Goal: Contribute content: Add original content to the website for others to see

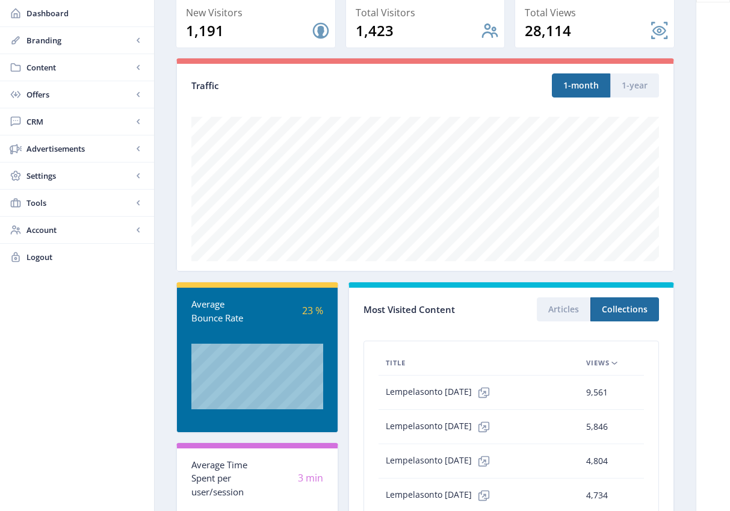
scroll to position [224, 0]
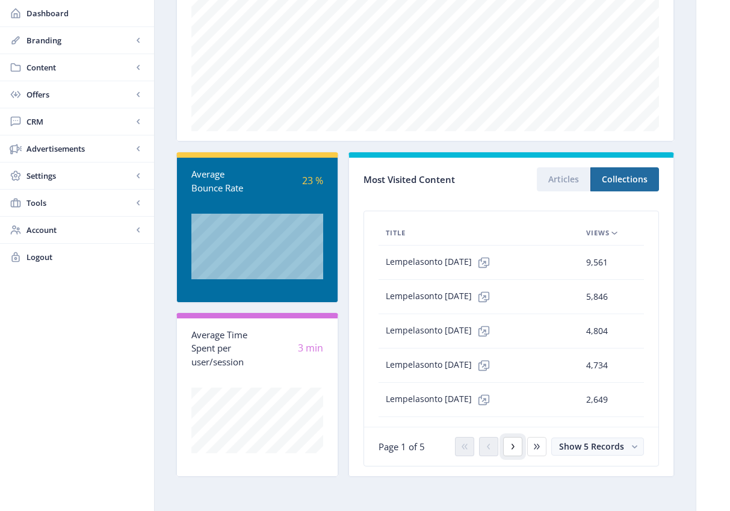
click at [511, 446] on icon at bounding box center [513, 447] width 10 height 10
click at [614, 235] on icon at bounding box center [615, 233] width 10 height 10
click at [625, 449] on button "Show 5 Records" at bounding box center [598, 447] width 93 height 18
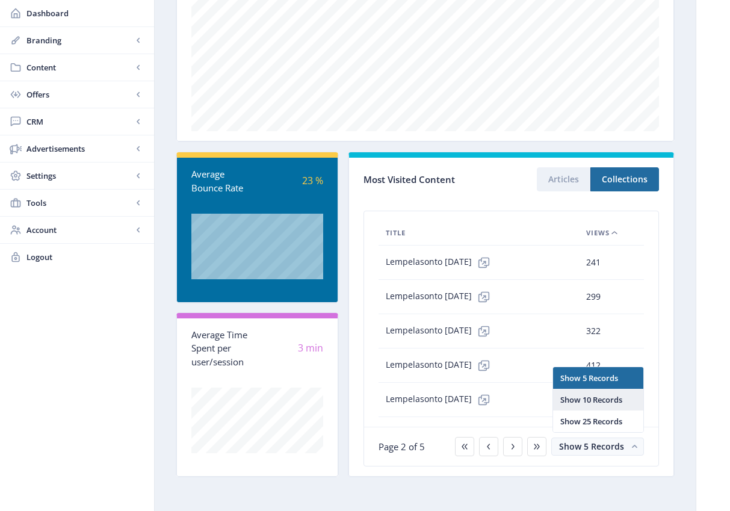
click at [606, 399] on nb-option "Show 10 Records" at bounding box center [598, 400] width 90 height 22
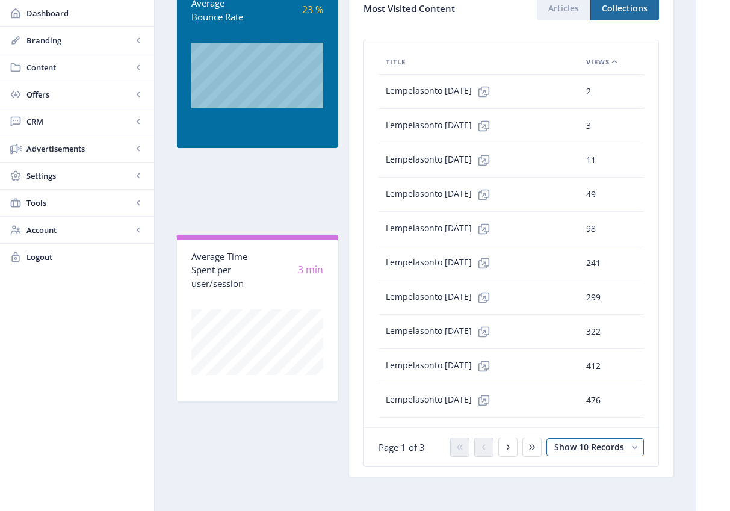
scroll to position [396, 0]
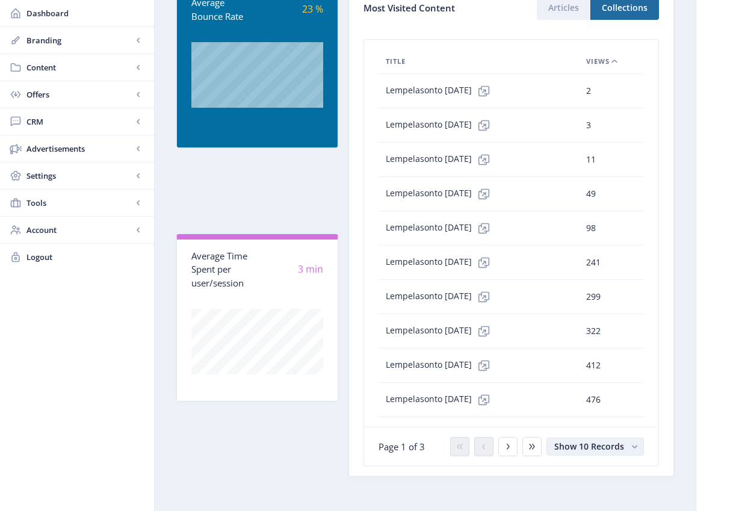
click at [590, 443] on span "Show 10 Records" at bounding box center [590, 446] width 70 height 11
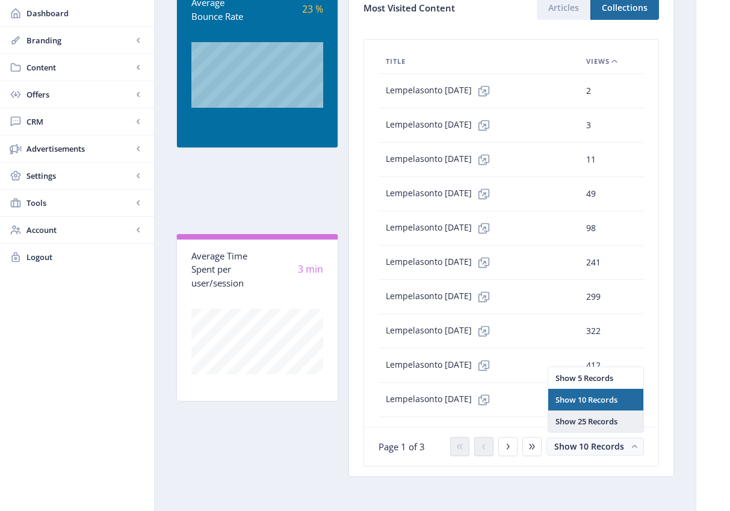
click at [586, 424] on nb-option "Show 25 Records" at bounding box center [596, 422] width 95 height 22
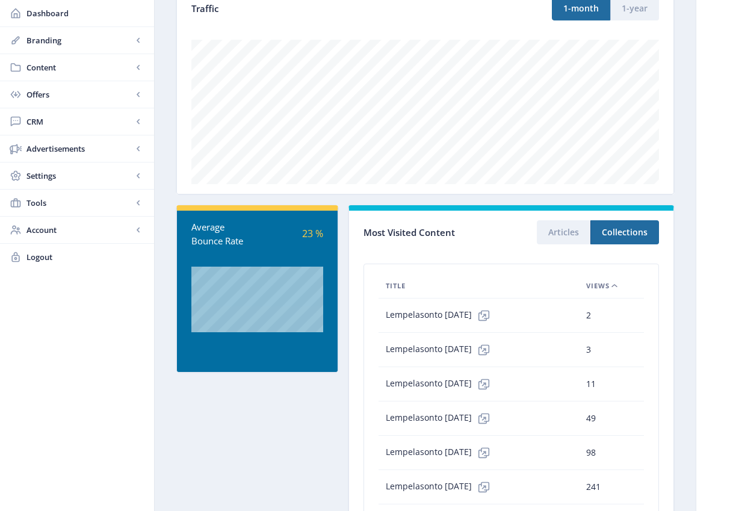
scroll to position [140, 0]
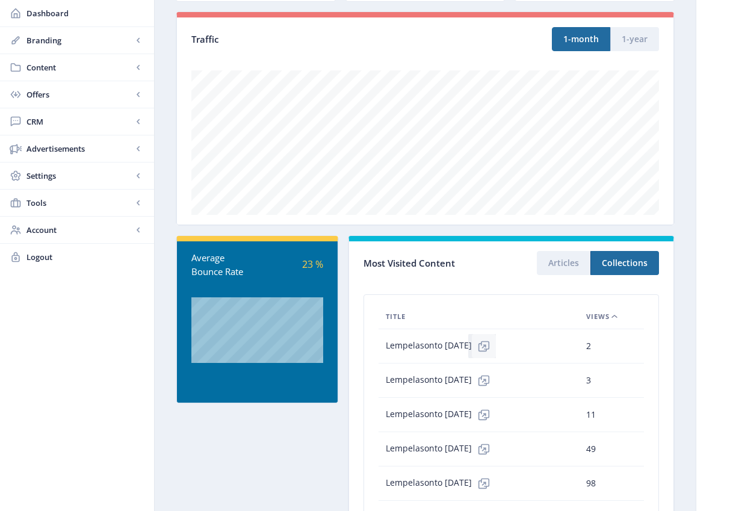
click at [487, 347] on icon at bounding box center [483, 347] width 8 height 8
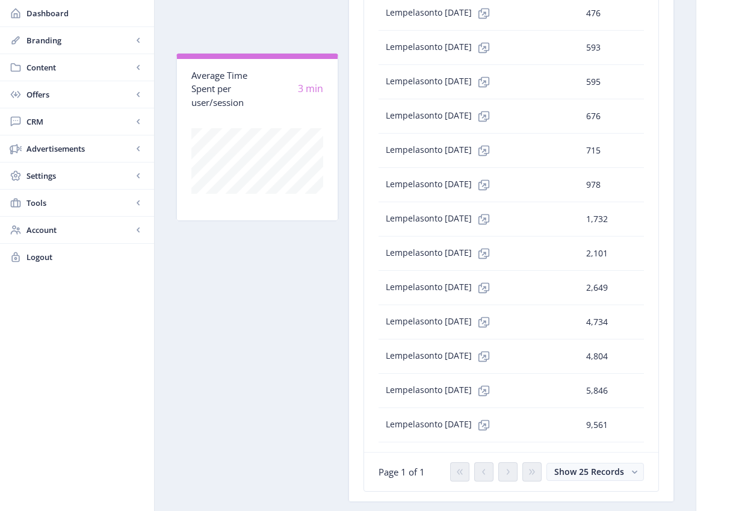
scroll to position [791, 0]
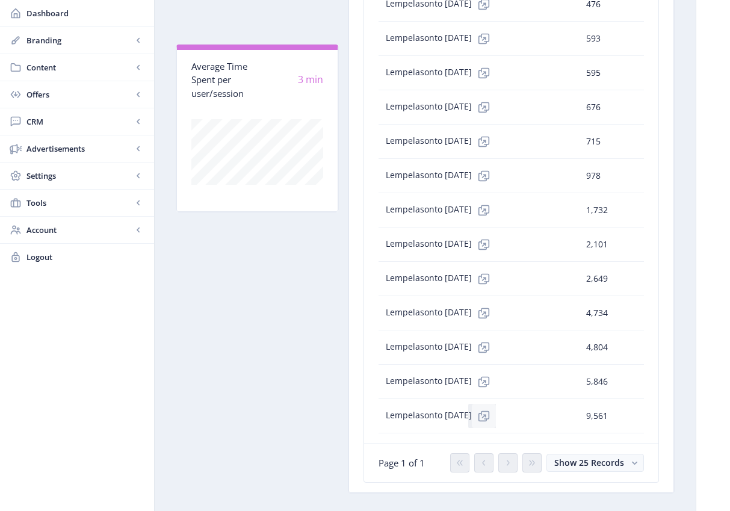
click at [487, 417] on icon at bounding box center [483, 417] width 8 height 8
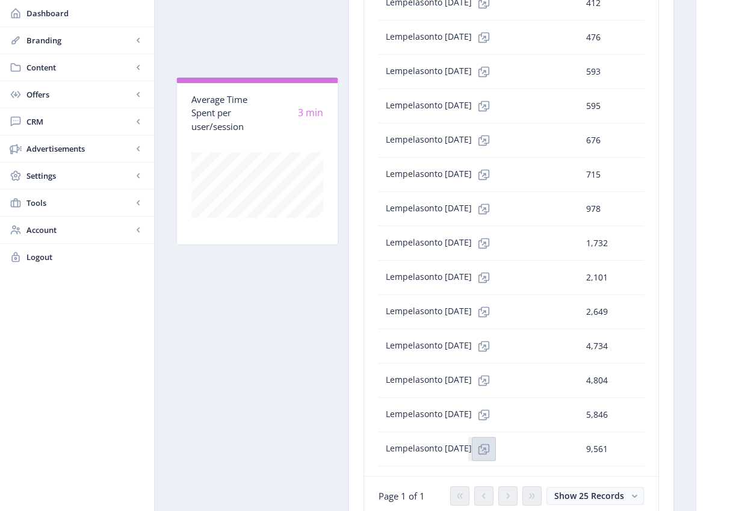
scroll to position [808, 0]
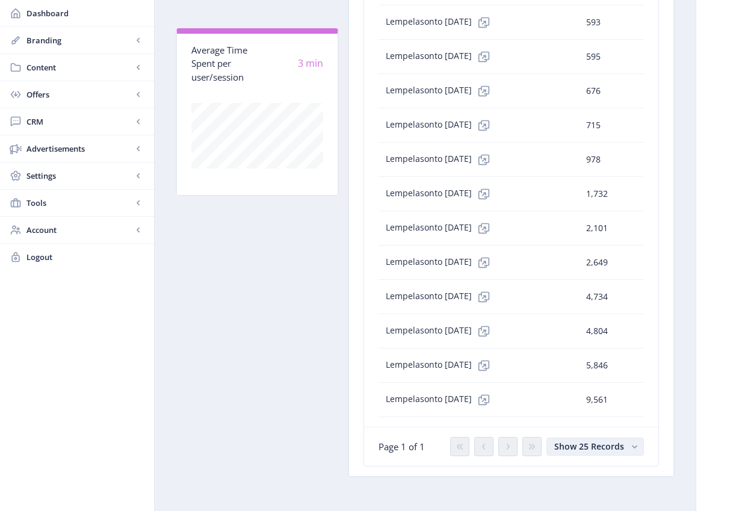
click at [608, 449] on span "Show 25 Records" at bounding box center [590, 446] width 70 height 11
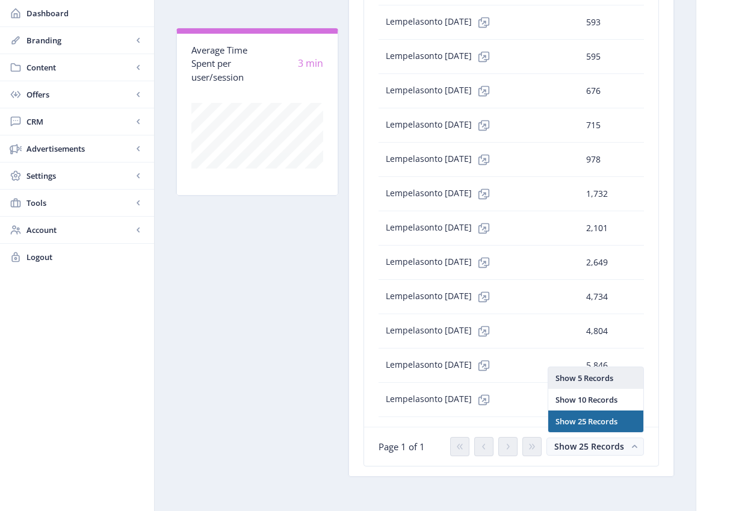
click at [597, 380] on nb-option "Show 5 Records" at bounding box center [596, 378] width 95 height 22
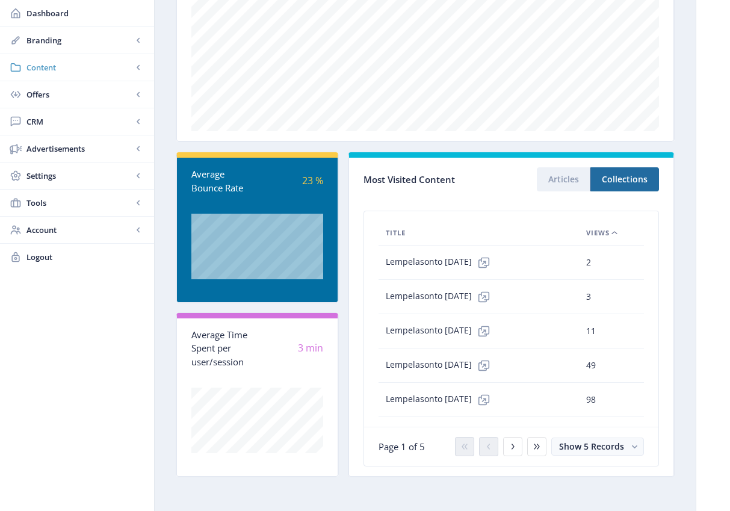
click at [52, 66] on span "Content" at bounding box center [79, 67] width 106 height 12
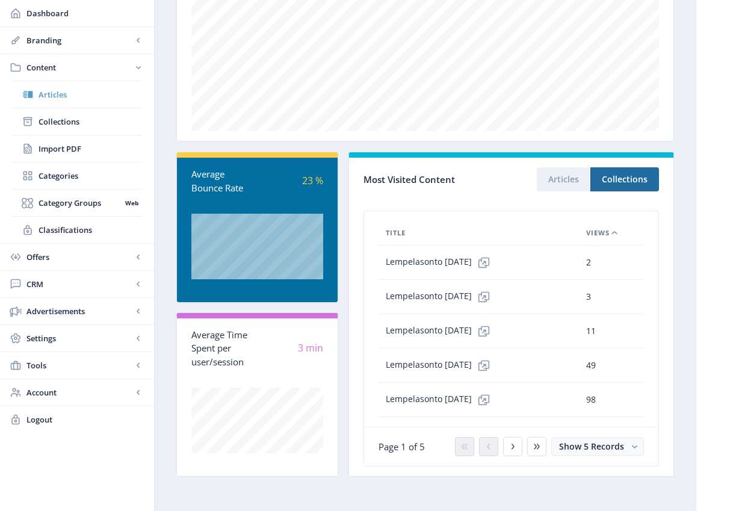
click at [60, 94] on span "Articles" at bounding box center [91, 95] width 104 height 12
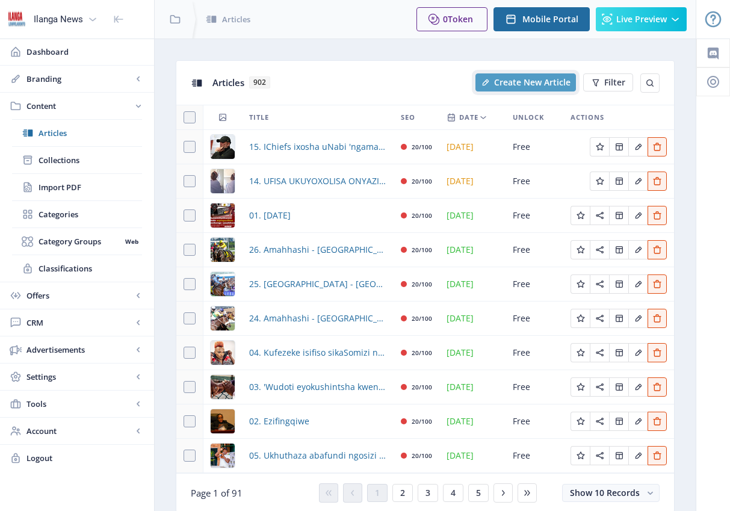
click at [519, 79] on span "Create New Article" at bounding box center [532, 83] width 76 height 10
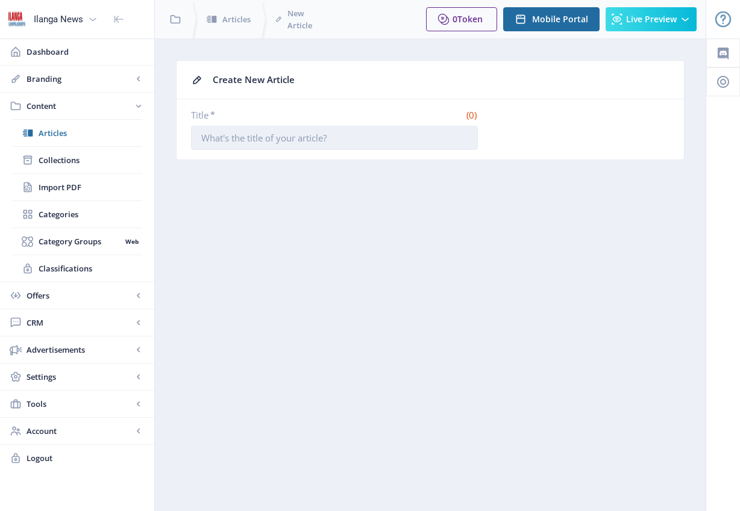
click at [284, 135] on input "Title *" at bounding box center [334, 138] width 287 height 24
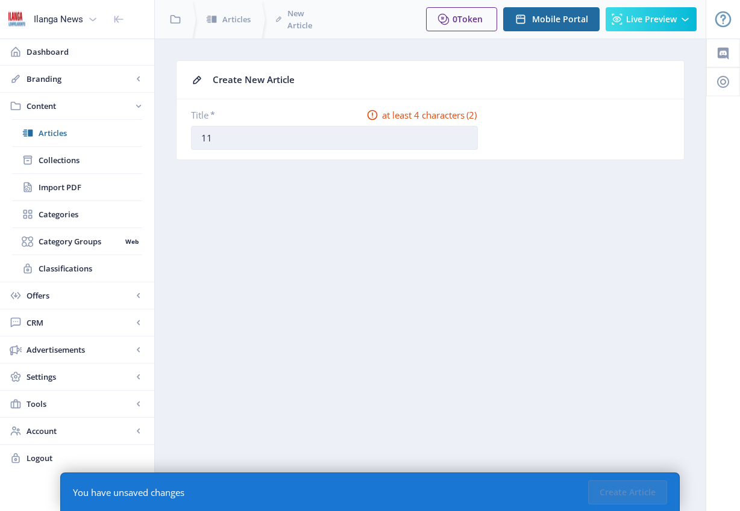
type input "11. Hhola Mntwana!"
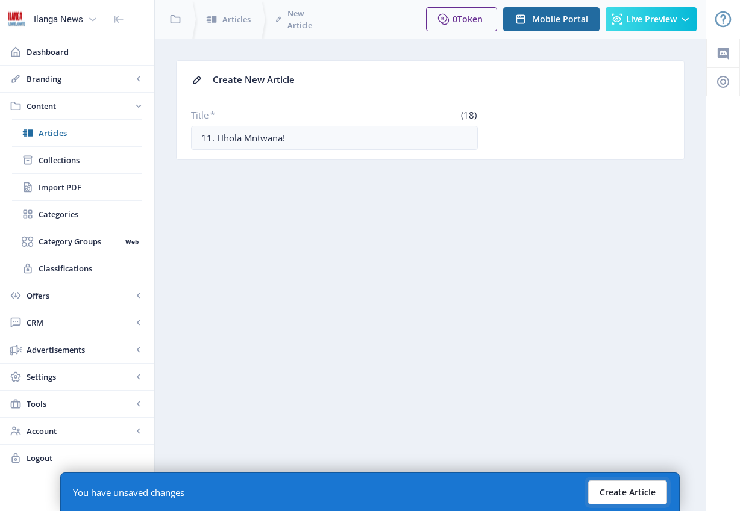
click at [655, 484] on button "Create Article" at bounding box center [627, 493] width 79 height 24
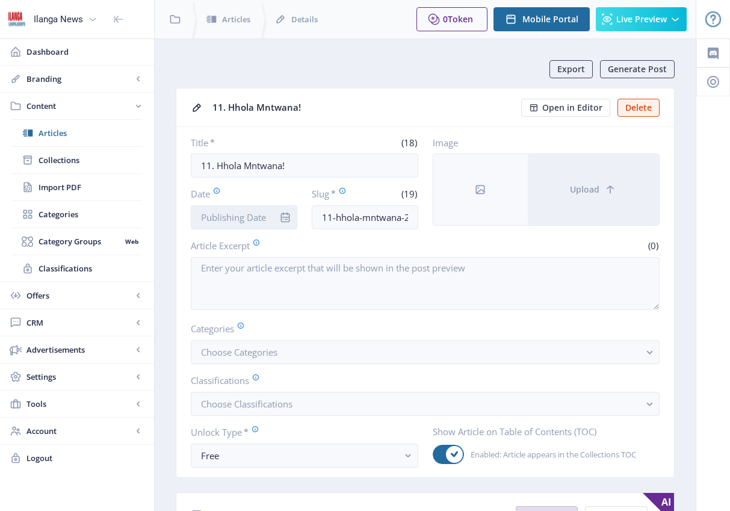
click at [232, 221] on input "Date" at bounding box center [244, 217] width 107 height 24
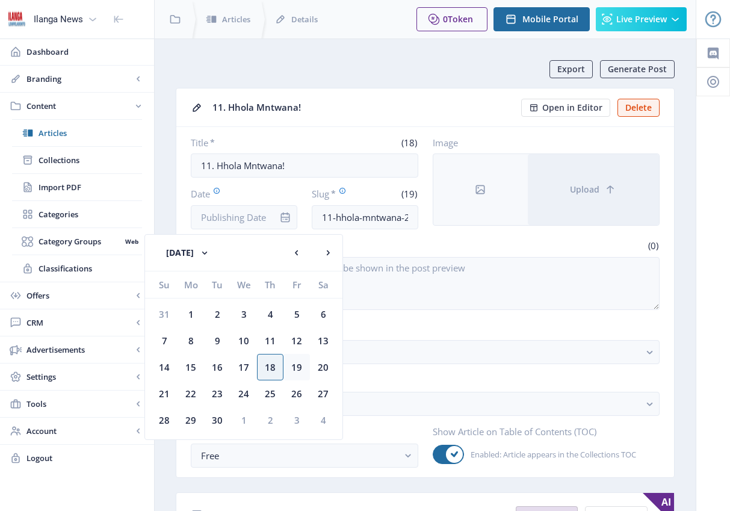
click at [301, 369] on div "19" at bounding box center [297, 367] width 26 height 26
type input "[DATE]"
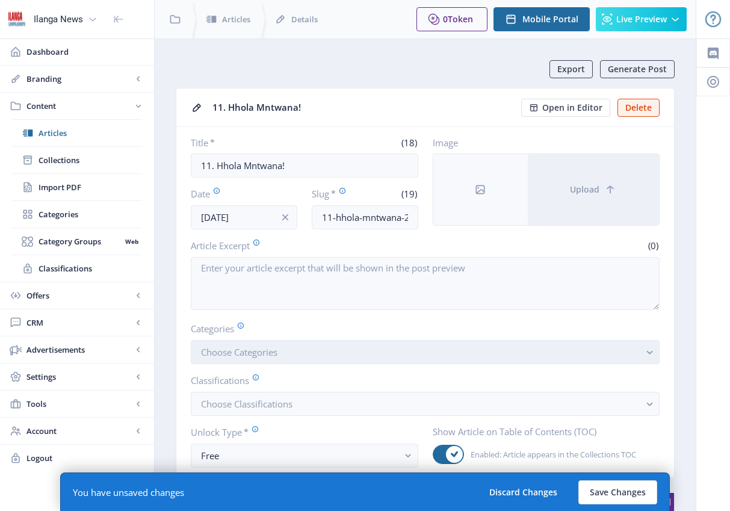
click at [244, 350] on span "Choose Categories" at bounding box center [239, 352] width 76 height 12
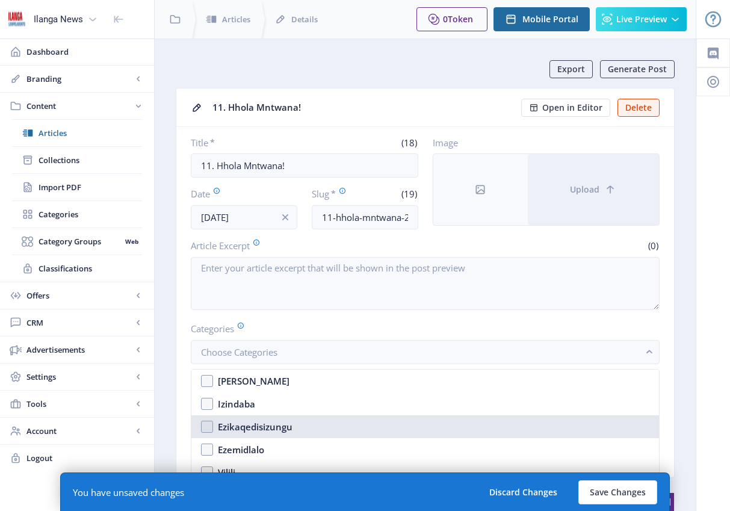
click at [210, 425] on nb-option "Ezikaqedisizungu" at bounding box center [426, 427] width 468 height 23
checkbox input "true"
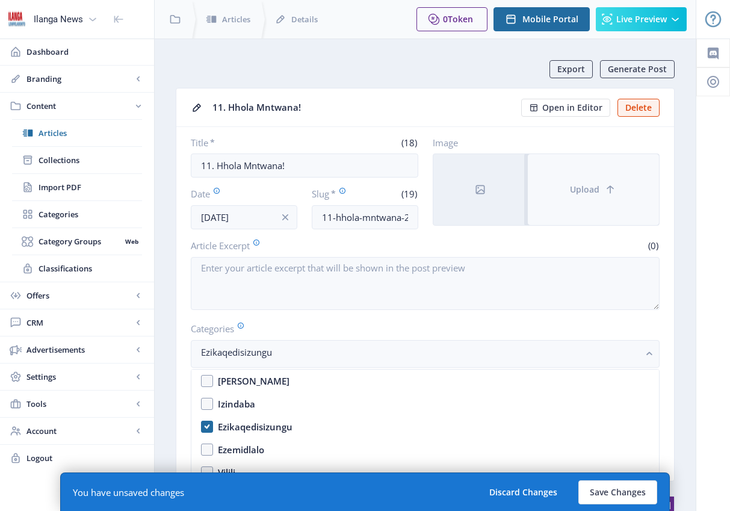
click at [595, 192] on span "Upload" at bounding box center [585, 190] width 30 height 10
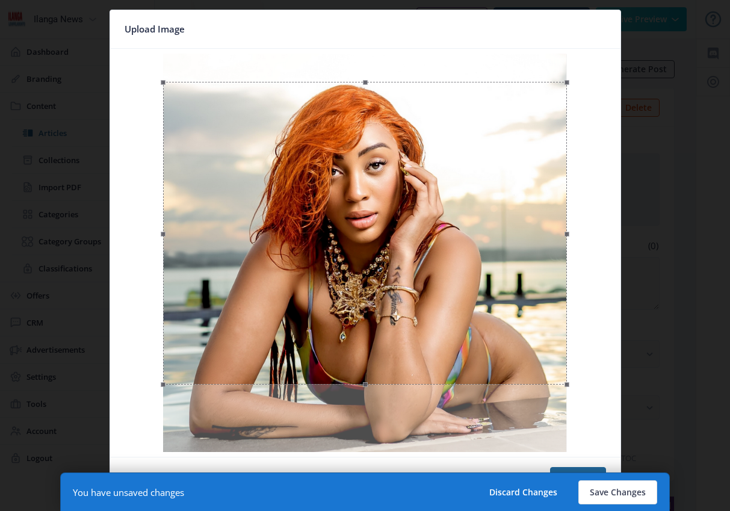
drag, startPoint x: 438, startPoint y: 188, endPoint x: 434, endPoint y: 217, distance: 28.5
click at [434, 217] on div at bounding box center [365, 233] width 404 height 303
click at [599, 467] on button "Confirm" at bounding box center [578, 479] width 56 height 24
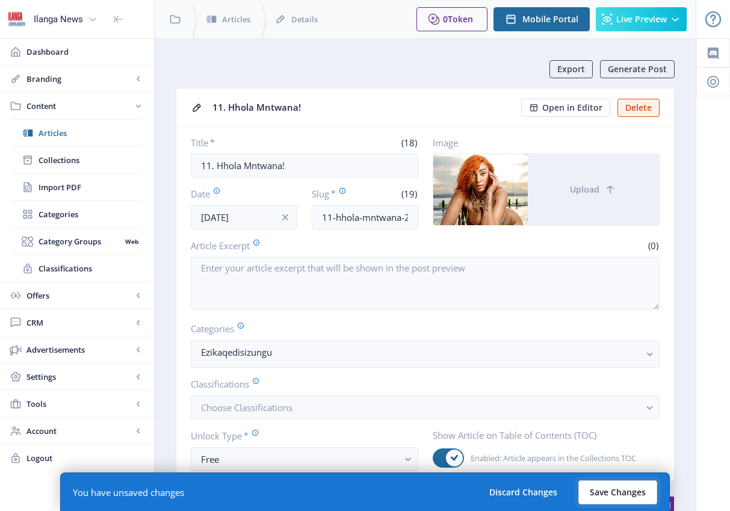
click at [635, 491] on button "Save Changes" at bounding box center [618, 493] width 79 height 24
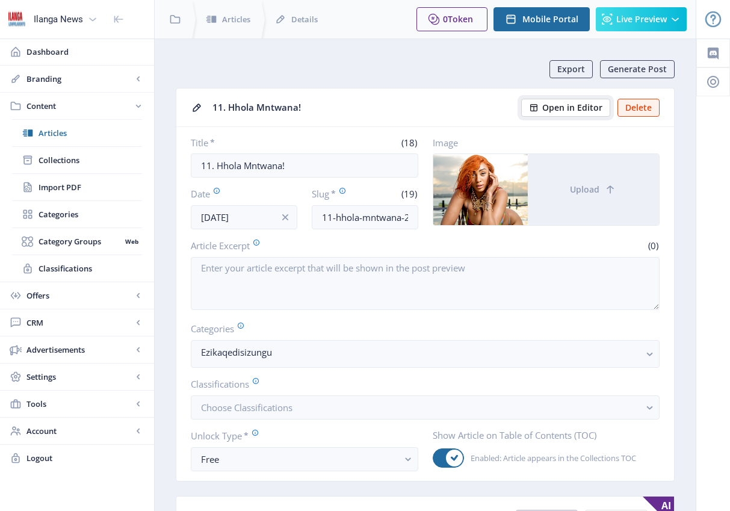
click at [584, 111] on span "Open in Editor" at bounding box center [573, 108] width 60 height 10
click at [561, 107] on span "Open in Editor" at bounding box center [573, 108] width 60 height 10
